Goal: Task Accomplishment & Management: Complete application form

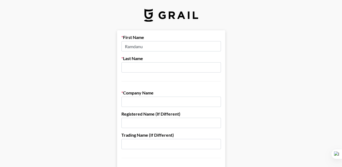
type input "Ramdanu"
click at [157, 67] on input "text" at bounding box center [171, 67] width 100 height 10
type input "Seno Bramasta"
click at [155, 101] on input "text" at bounding box center [171, 102] width 100 height 10
type input "Hofan"
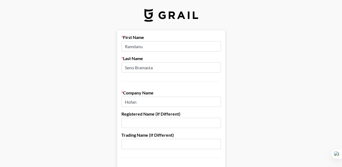
drag, startPoint x: 145, startPoint y: 101, endPoint x: 114, endPoint y: 107, distance: 32.0
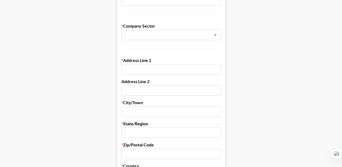
scroll to position [135, 0]
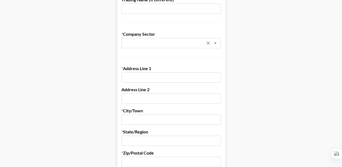
click at [172, 46] on input "text" at bounding box center [164, 43] width 79 height 6
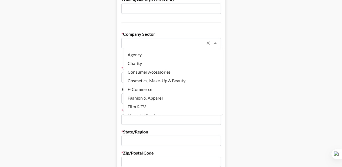
click at [152, 55] on li "Agency" at bounding box center [173, 54] width 100 height 9
type input "Agency"
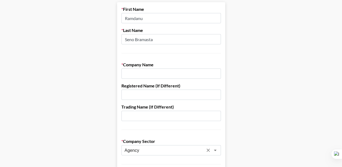
scroll to position [54, 0]
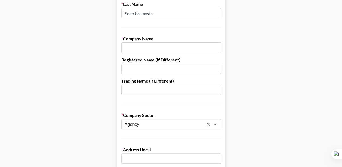
click at [162, 90] on input "text" at bounding box center [171, 90] width 100 height 10
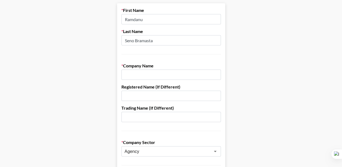
scroll to position [0, 0]
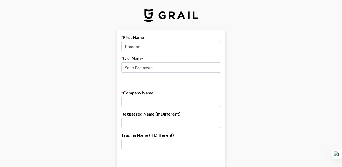
click at [163, 98] on input "text" at bounding box center [171, 102] width 100 height 10
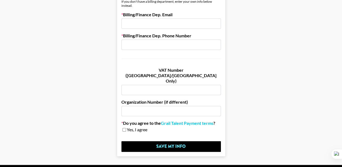
scroll to position [350, 0]
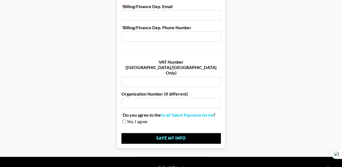
click at [180, 77] on input "text" at bounding box center [171, 82] width 100 height 10
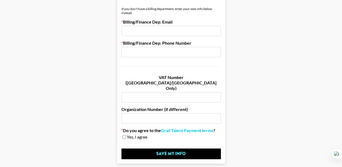
scroll to position [322, 0]
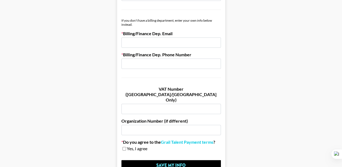
click at [171, 104] on input "text" at bounding box center [171, 109] width 100 height 10
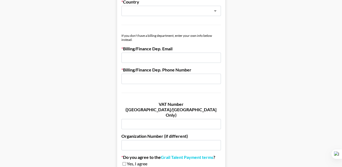
scroll to position [295, 0]
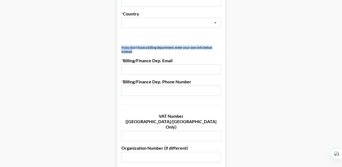
drag, startPoint x: 134, startPoint y: 51, endPoint x: 117, endPoint y: 43, distance: 18.4
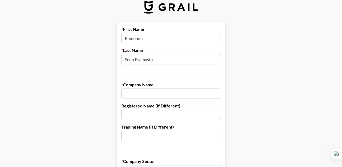
scroll to position [0, 0]
